Goal: Task Accomplishment & Management: Complete application form

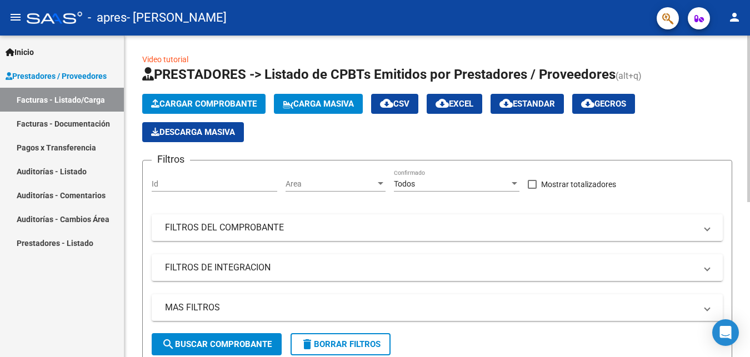
click at [227, 102] on span "Cargar Comprobante" at bounding box center [204, 104] width 106 height 10
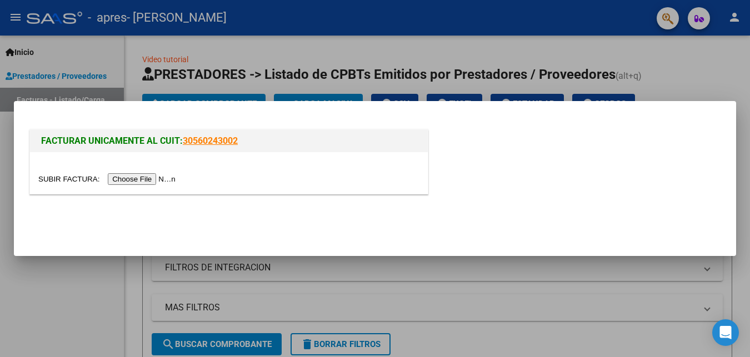
click at [137, 180] on input "file" at bounding box center [108, 179] width 141 height 12
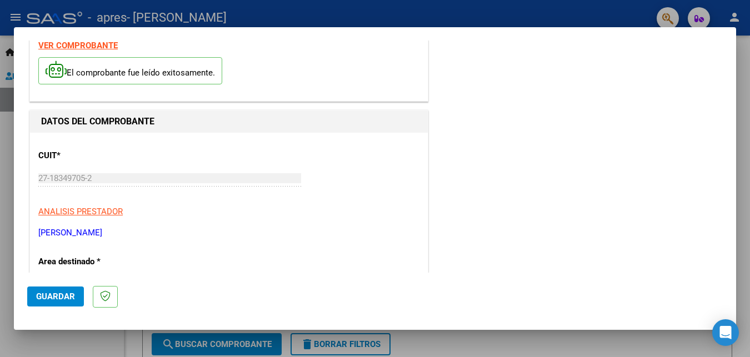
scroll to position [250, 0]
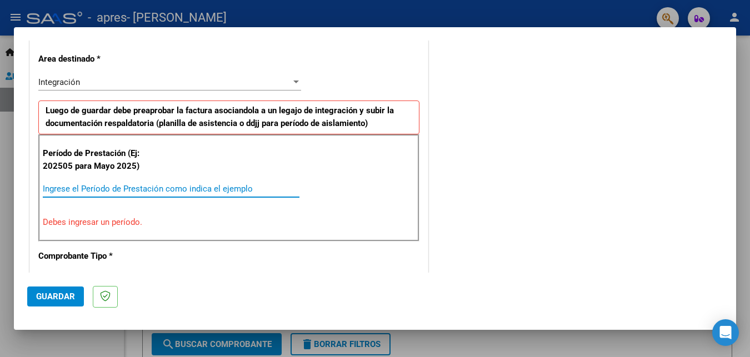
click at [197, 186] on input "Ingrese el Período de Prestación como indica el ejemplo" at bounding box center [171, 189] width 257 height 10
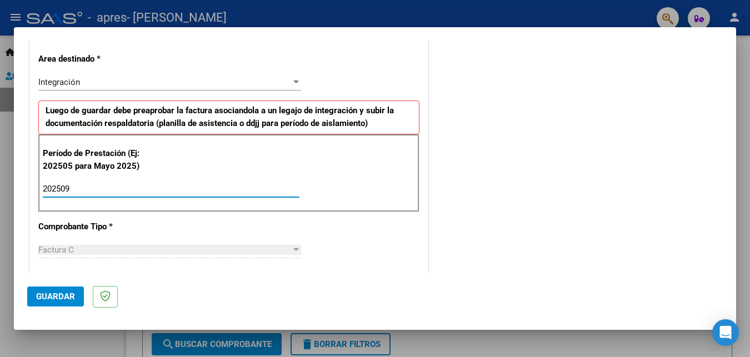
type input "202509"
click at [282, 283] on mat-dialog-actions "Guardar" at bounding box center [375, 295] width 696 height 44
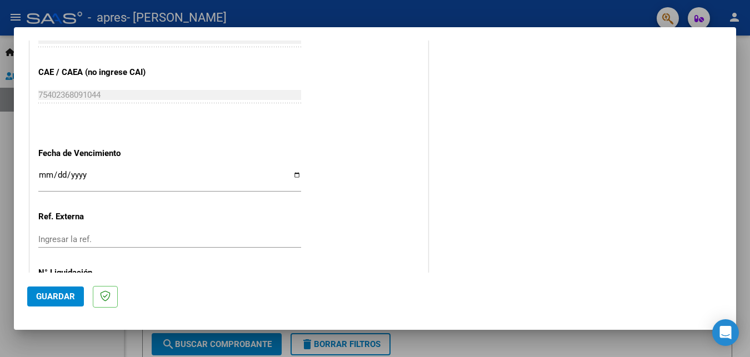
scroll to position [746, 0]
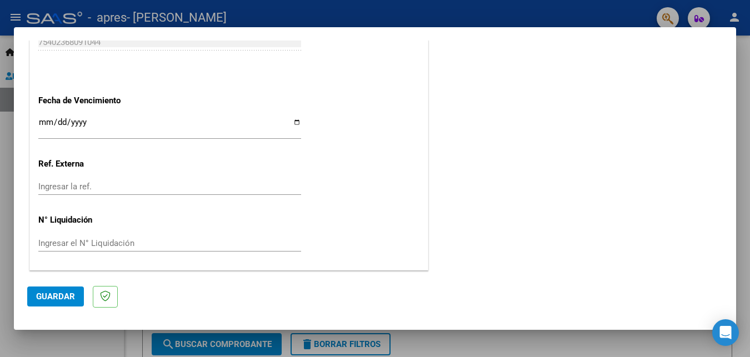
click at [54, 295] on span "Guardar" at bounding box center [55, 297] width 39 height 10
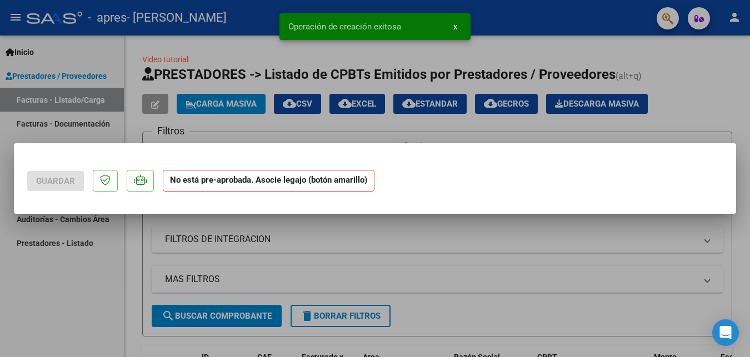
scroll to position [0, 0]
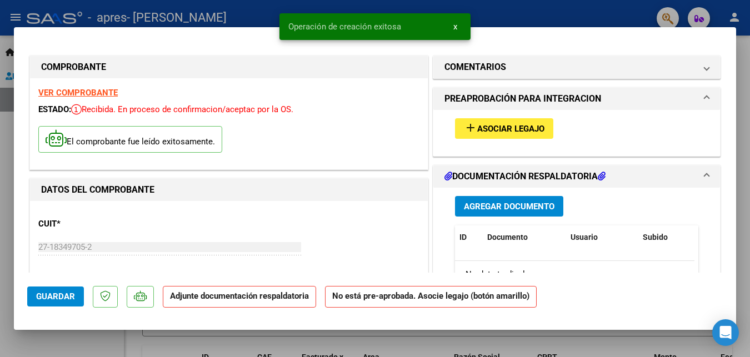
click at [506, 124] on span "Asociar Legajo" at bounding box center [510, 129] width 67 height 10
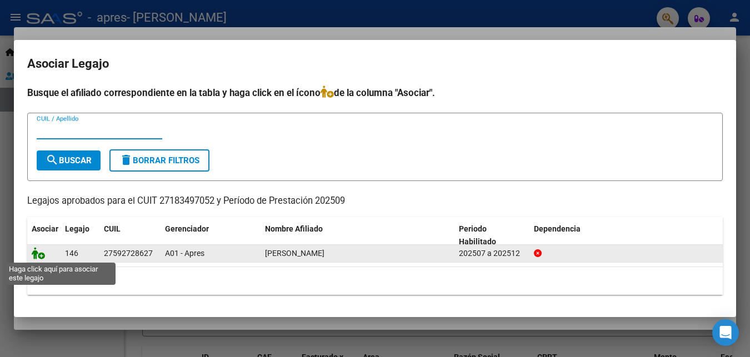
click at [36, 256] on icon at bounding box center [38, 253] width 13 height 12
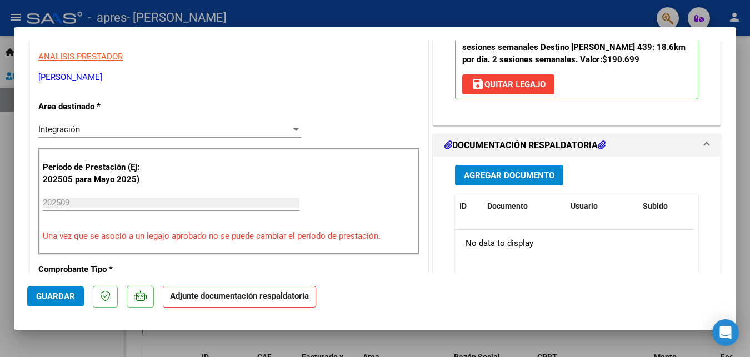
scroll to position [293, 0]
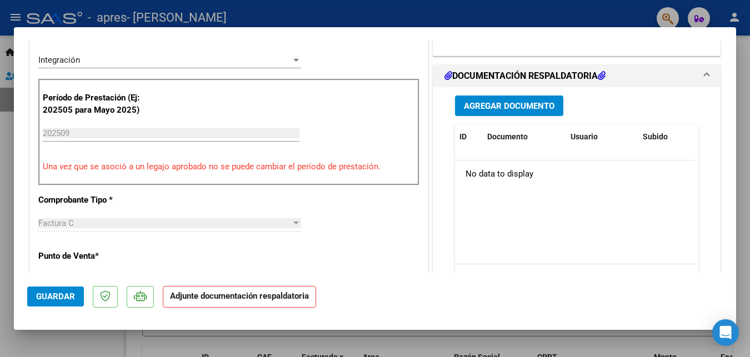
click at [506, 108] on span "Agregar Documento" at bounding box center [509, 106] width 91 height 10
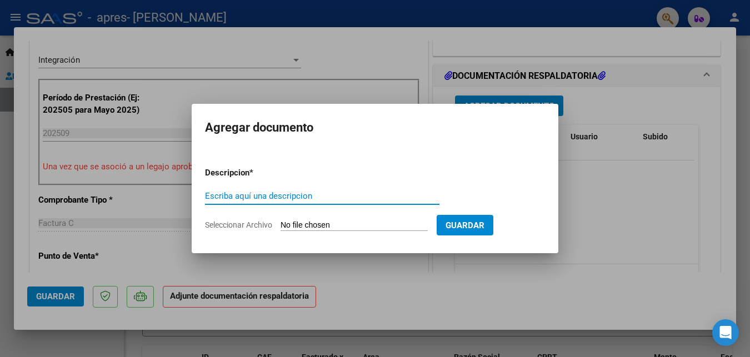
click at [303, 195] on input "Escriba aquí una descripcion" at bounding box center [322, 196] width 235 height 10
type input "planilla"
click at [469, 223] on button "Guardar" at bounding box center [465, 225] width 57 height 21
click at [343, 227] on input "Seleccionar Archivo" at bounding box center [354, 226] width 147 height 11
type input "C:\fakepath\Septiembre [PERSON_NAME].pdf"
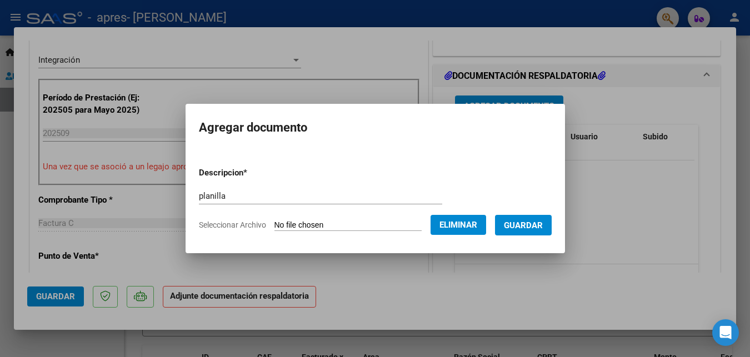
click at [526, 228] on span "Guardar" at bounding box center [523, 226] width 39 height 10
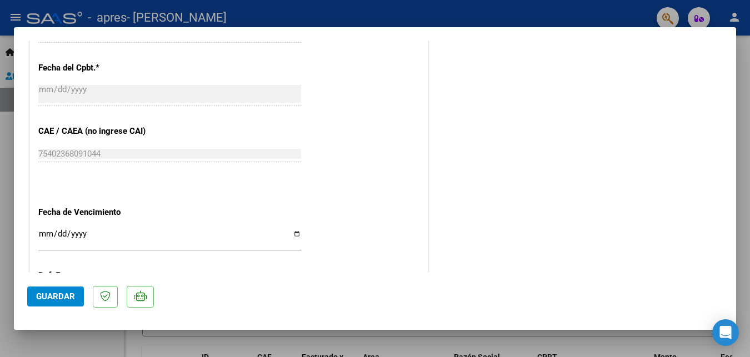
scroll to position [763, 0]
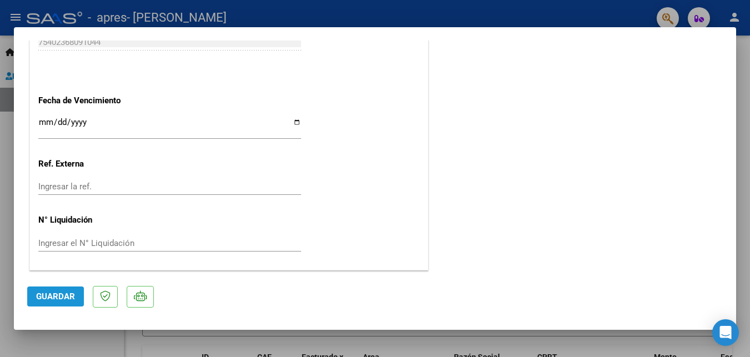
click at [65, 292] on span "Guardar" at bounding box center [55, 297] width 39 height 10
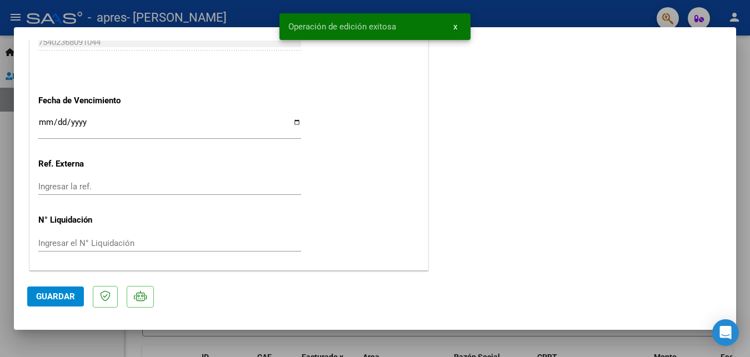
click at [111, 14] on div at bounding box center [375, 178] width 750 height 357
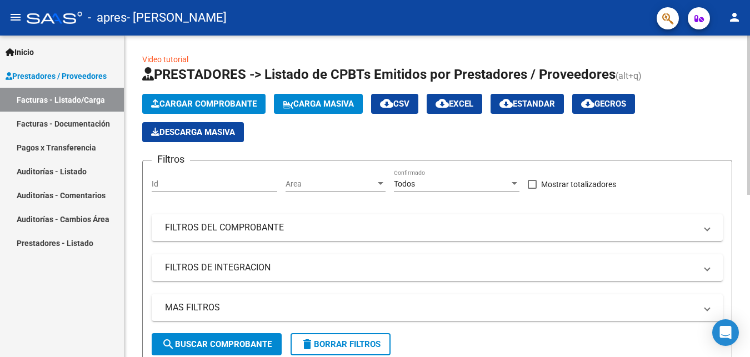
scroll to position [322, 0]
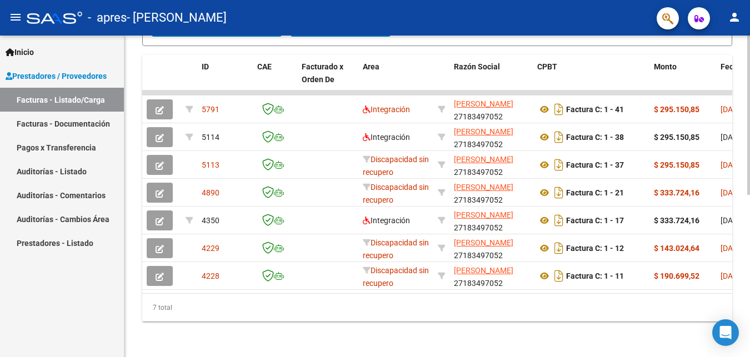
click at [748, 287] on div at bounding box center [749, 197] width 3 height 322
